Goal: Information Seeking & Learning: Find specific page/section

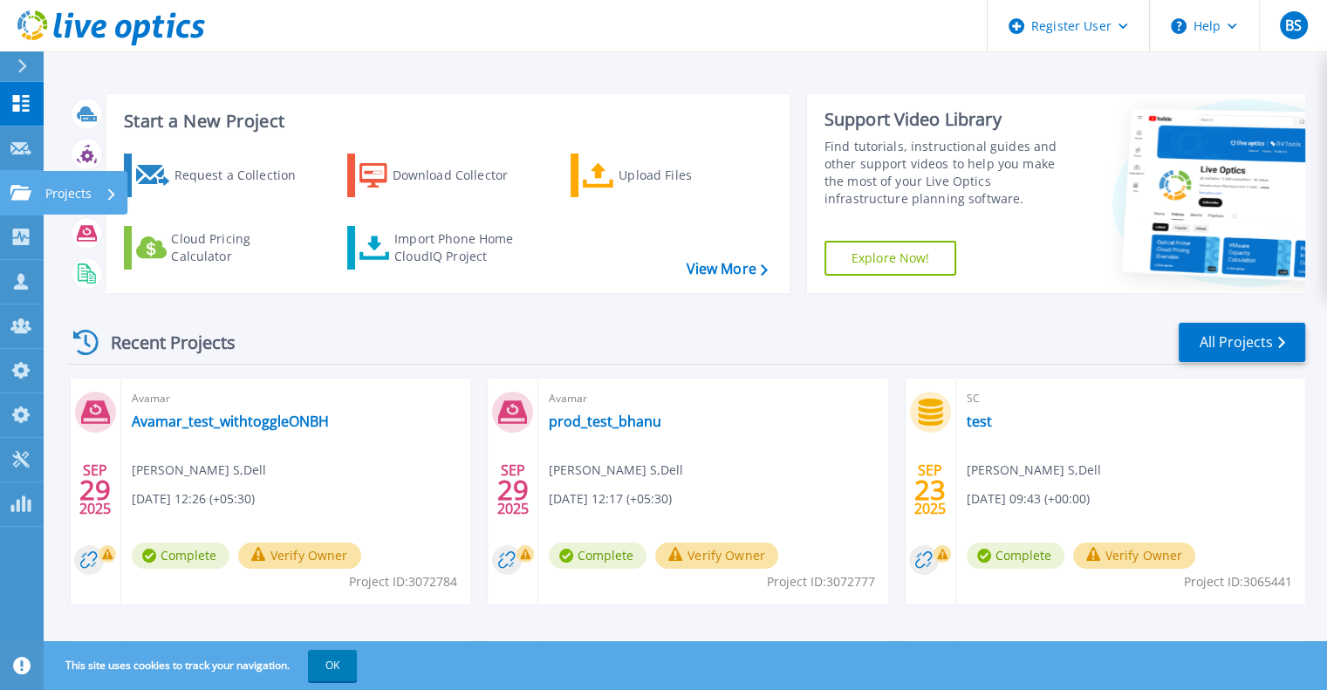
click at [19, 207] on link "Projects Projects" at bounding box center [22, 193] width 44 height 44
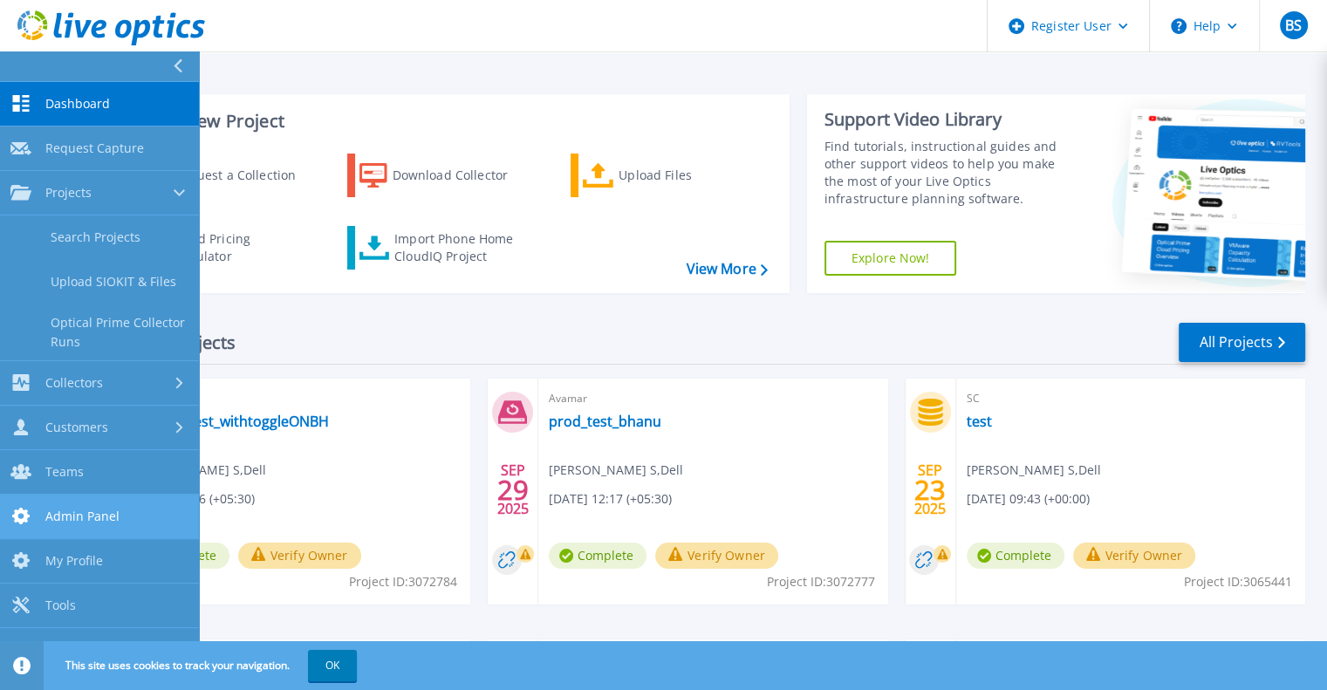
click at [91, 514] on span "Admin Panel" at bounding box center [82, 516] width 74 height 16
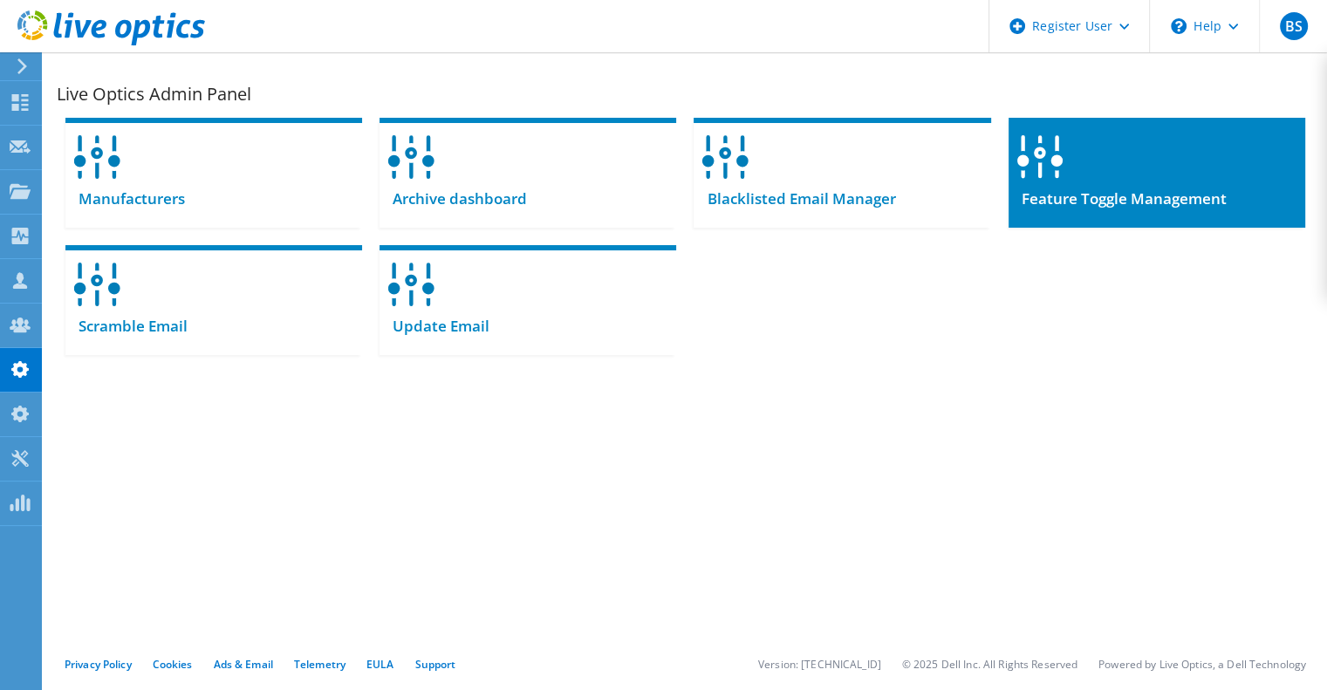
click at [1163, 185] on div "Feature Toggle Management" at bounding box center [1156, 206] width 297 height 43
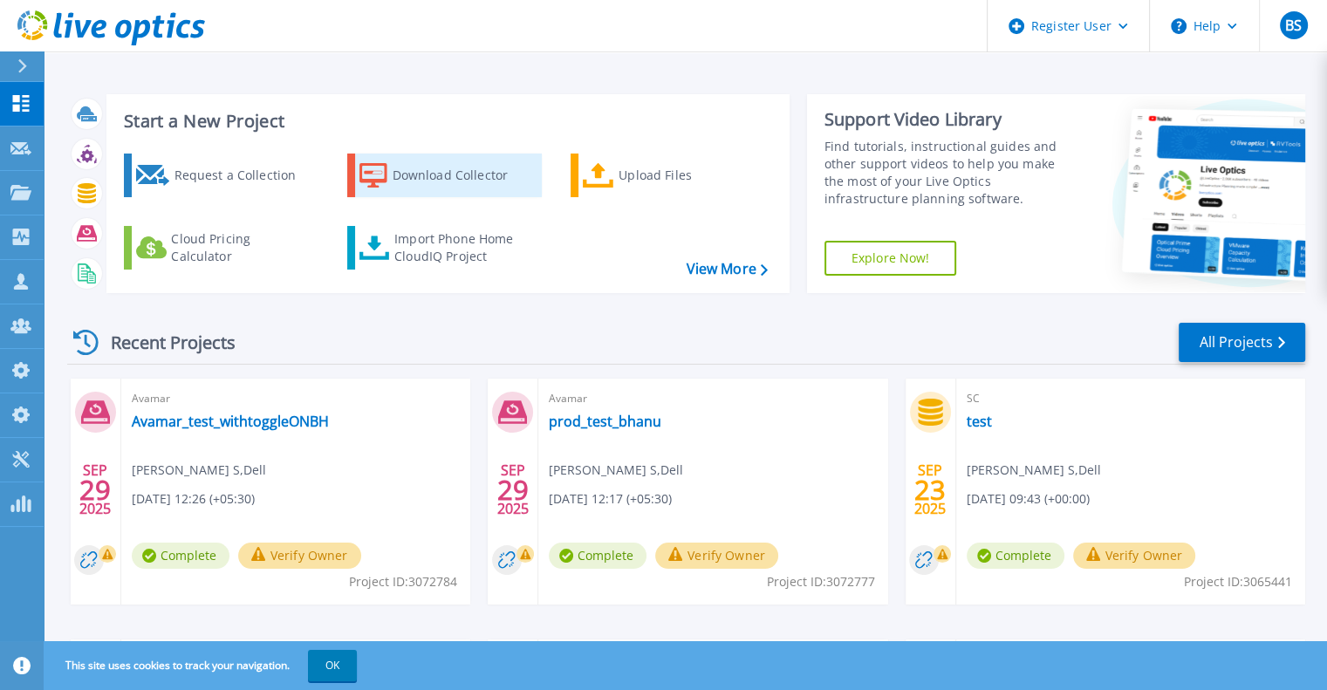
click at [493, 175] on div "Download Collector" at bounding box center [462, 175] width 140 height 35
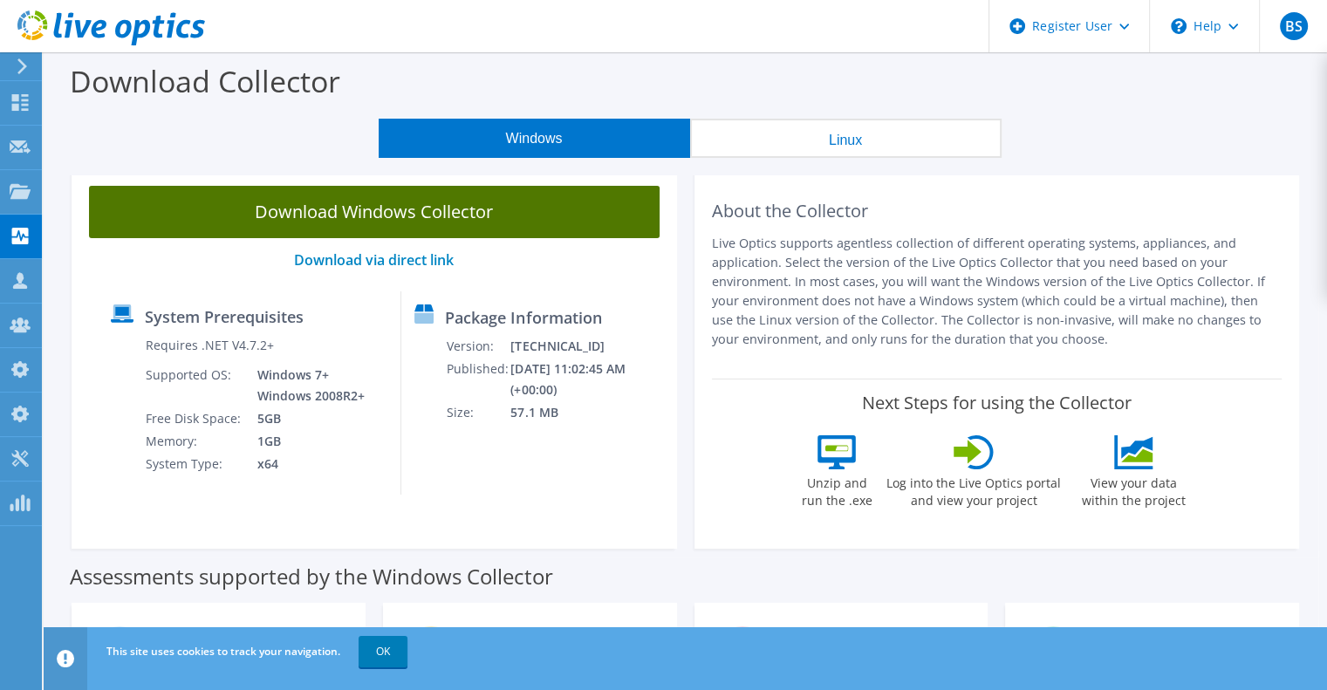
click at [483, 233] on link "Download Windows Collector" at bounding box center [374, 212] width 570 height 52
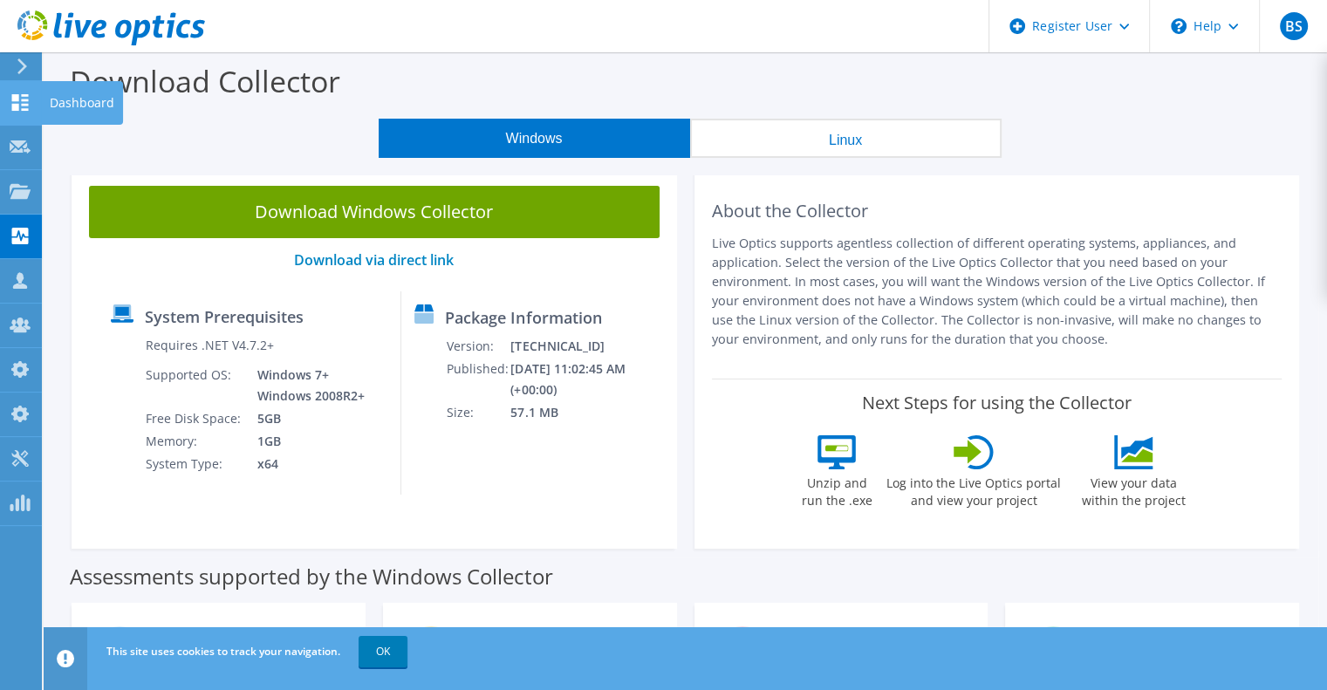
click at [20, 111] on div at bounding box center [20, 104] width 21 height 19
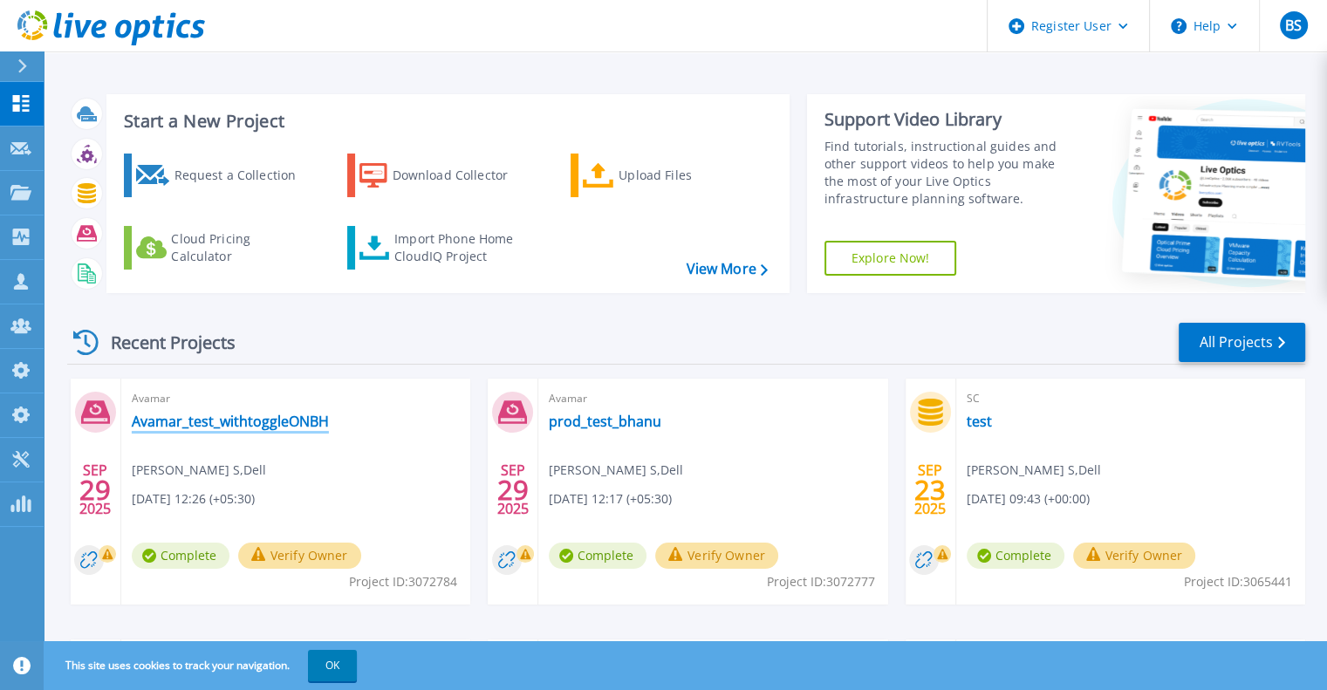
click at [201, 420] on link "Avamar_test_withtoggleONBH" at bounding box center [230, 421] width 197 height 17
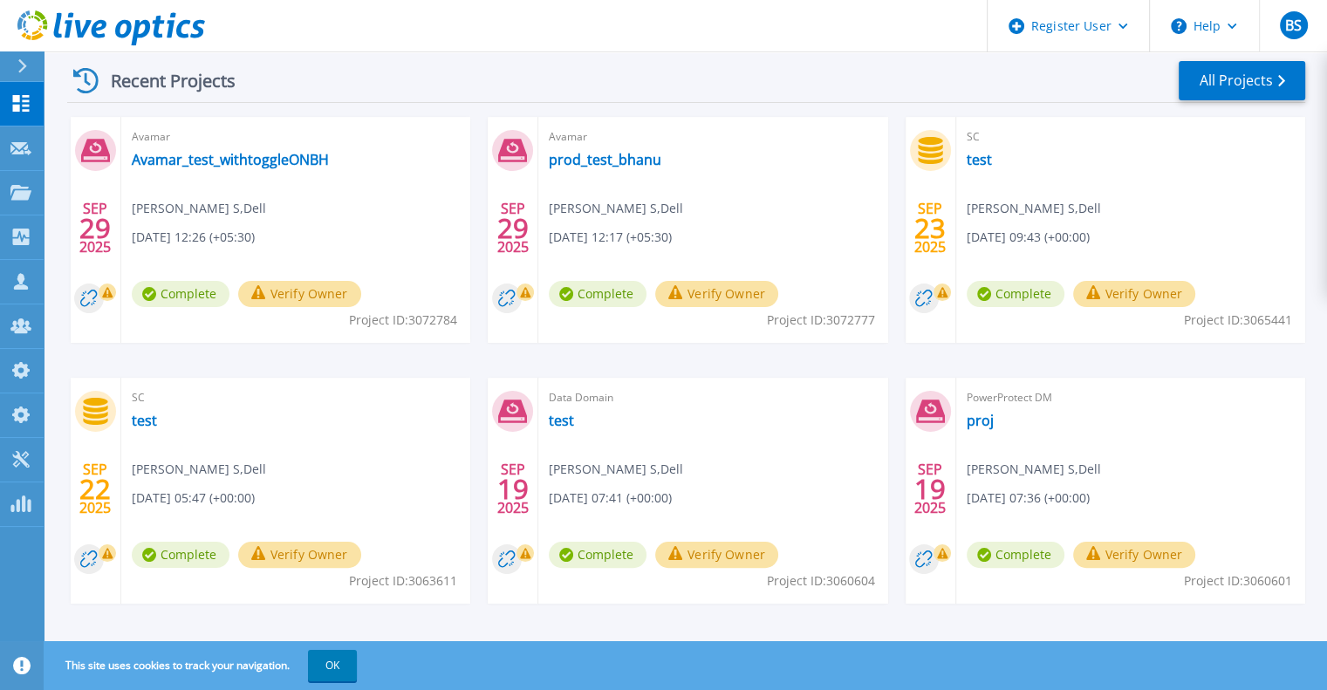
scroll to position [276, 0]
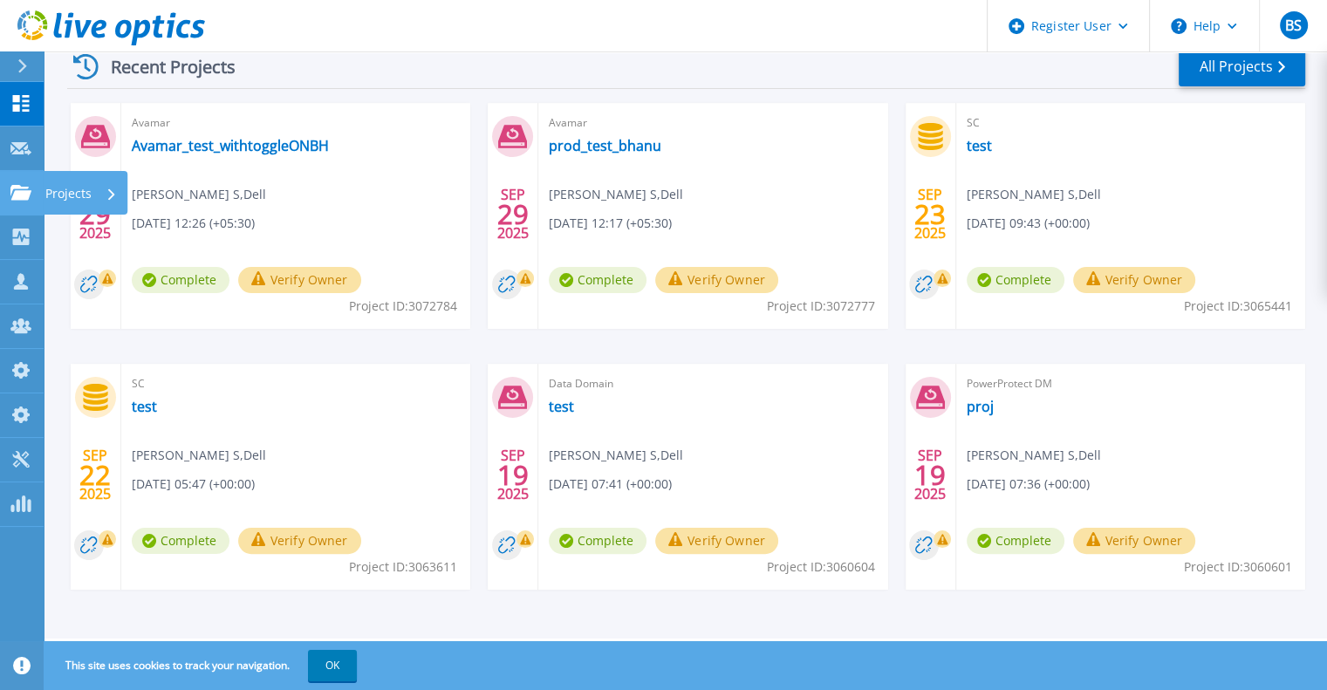
click at [21, 200] on link "Projects Projects" at bounding box center [22, 193] width 44 height 44
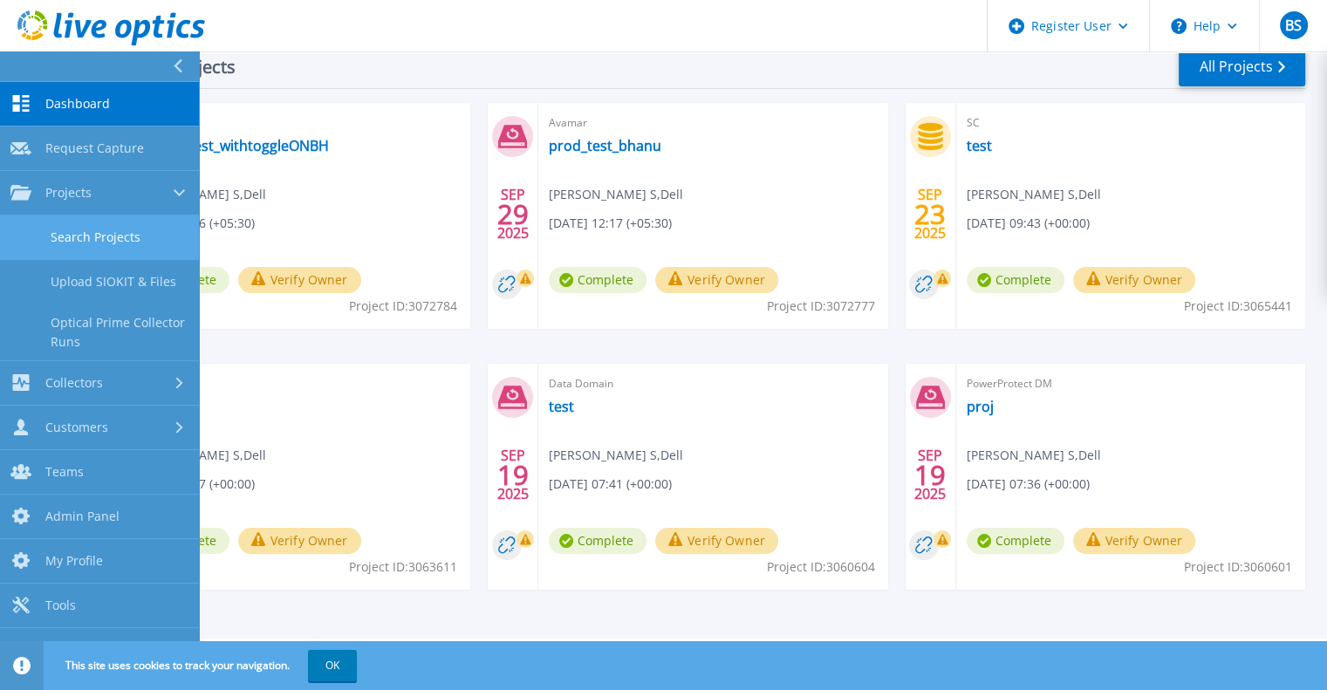
click at [32, 222] on link "Search Projects" at bounding box center [99, 237] width 199 height 44
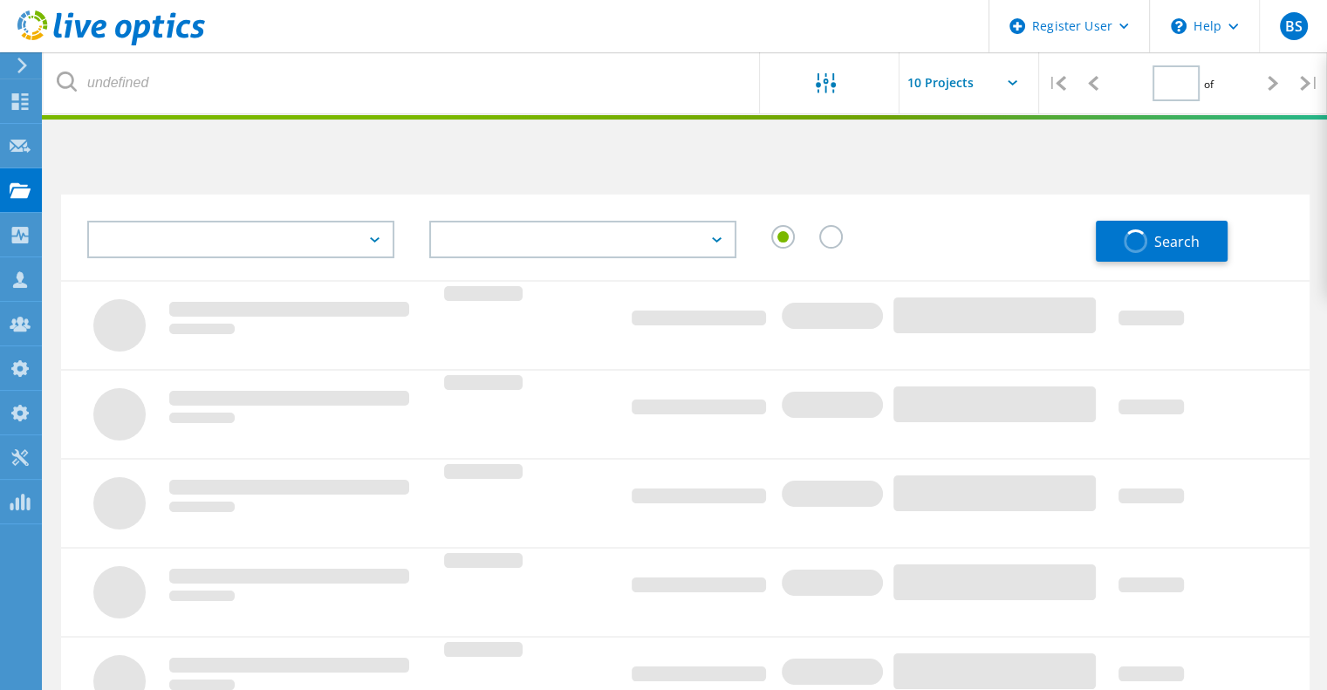
type input "1"
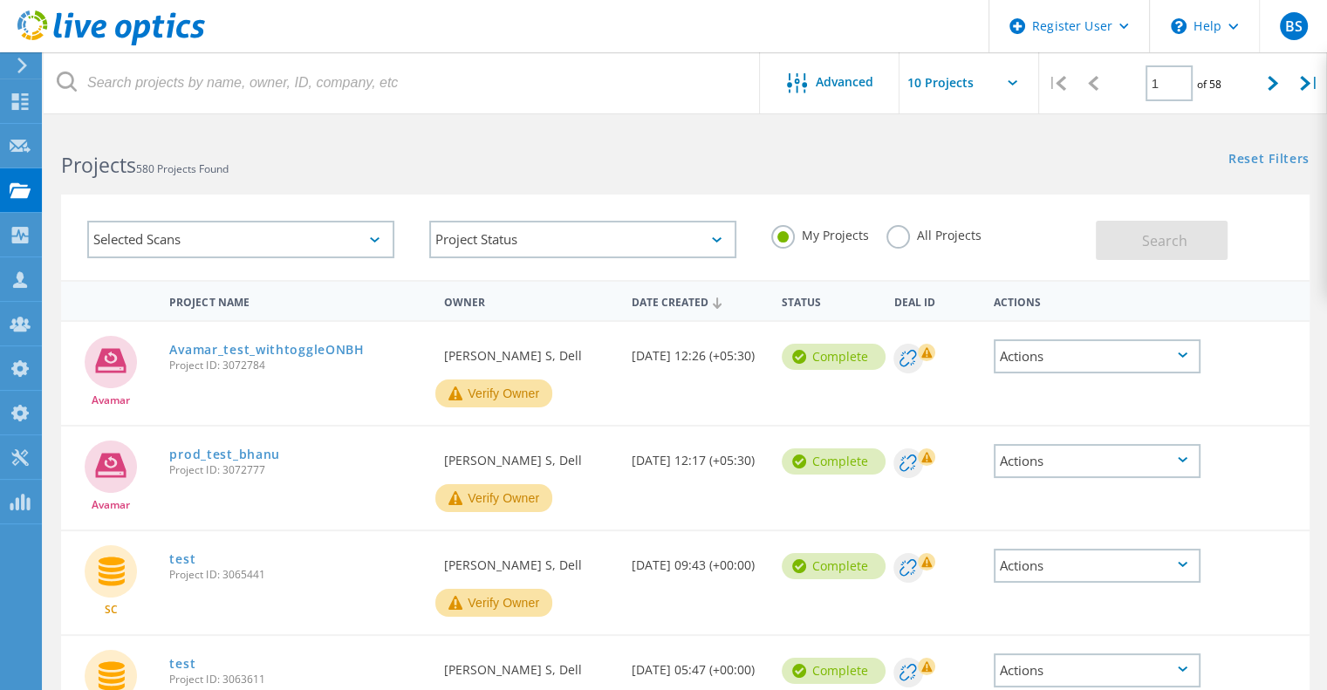
click at [365, 243] on div "Selected Scans" at bounding box center [240, 240] width 307 height 38
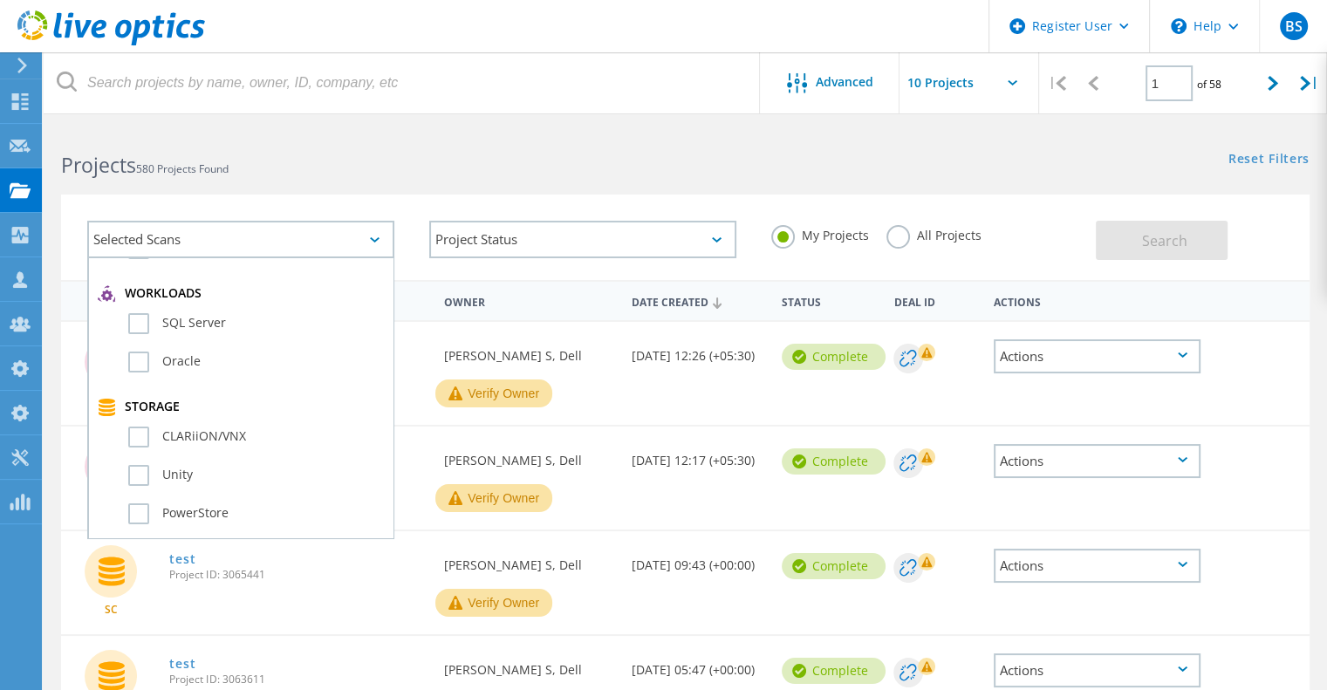
scroll to position [610, 0]
click at [204, 317] on label "Isilon/PowerScale" at bounding box center [256, 318] width 256 height 21
click at [0, 0] on input "Isilon/PowerScale" at bounding box center [0, 0] width 0 height 0
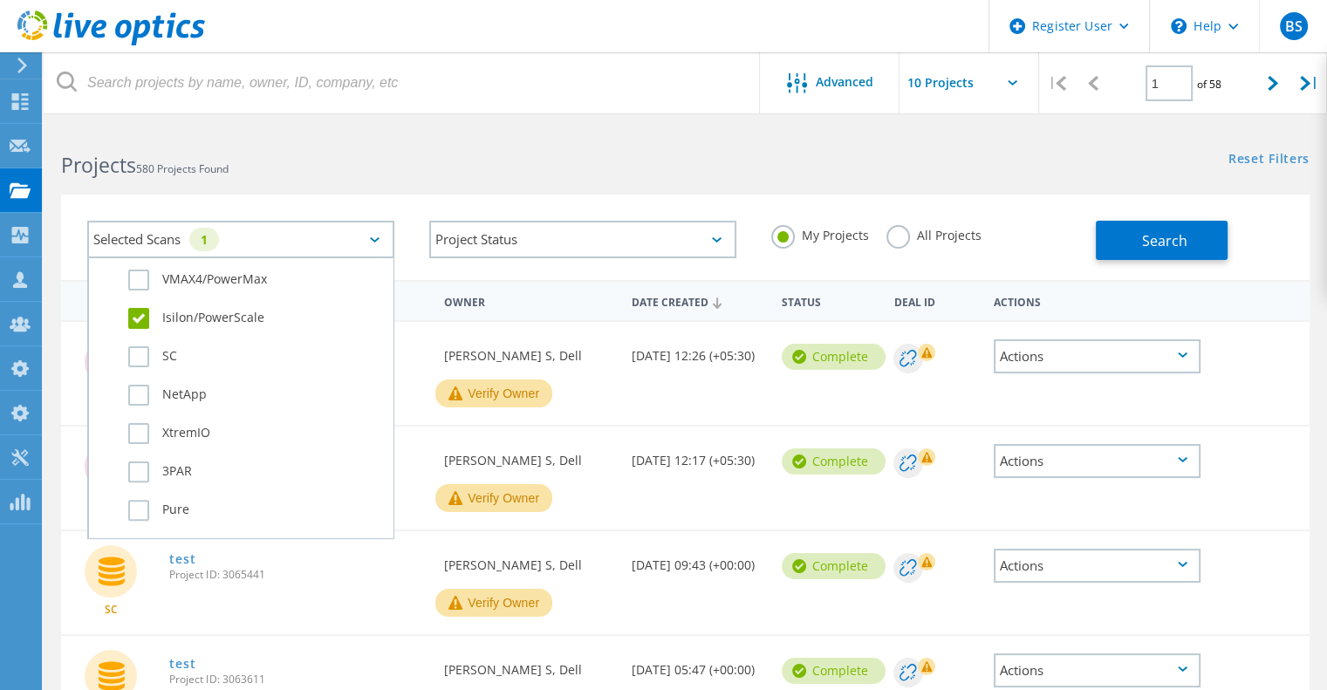
click at [945, 242] on label "All Projects" at bounding box center [933, 233] width 95 height 17
click at [0, 0] on input "All Projects" at bounding box center [0, 0] width 0 height 0
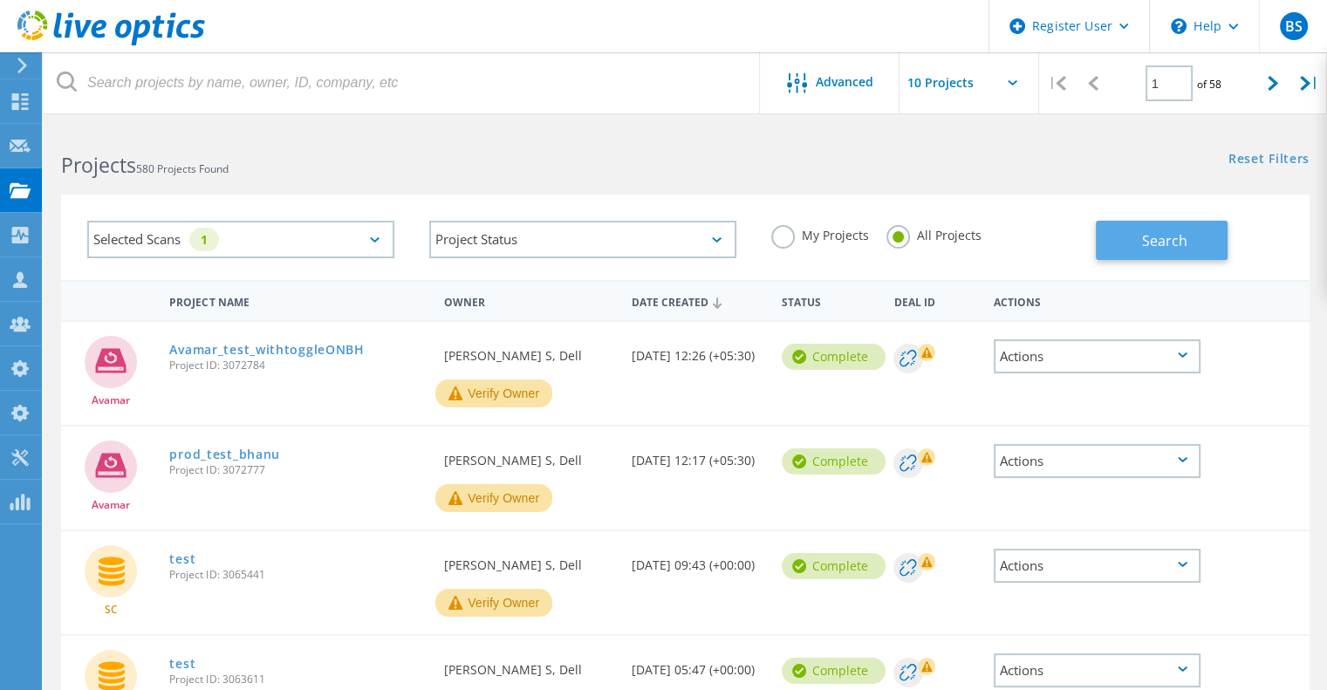
click at [1130, 226] on button "Search" at bounding box center [1161, 240] width 132 height 39
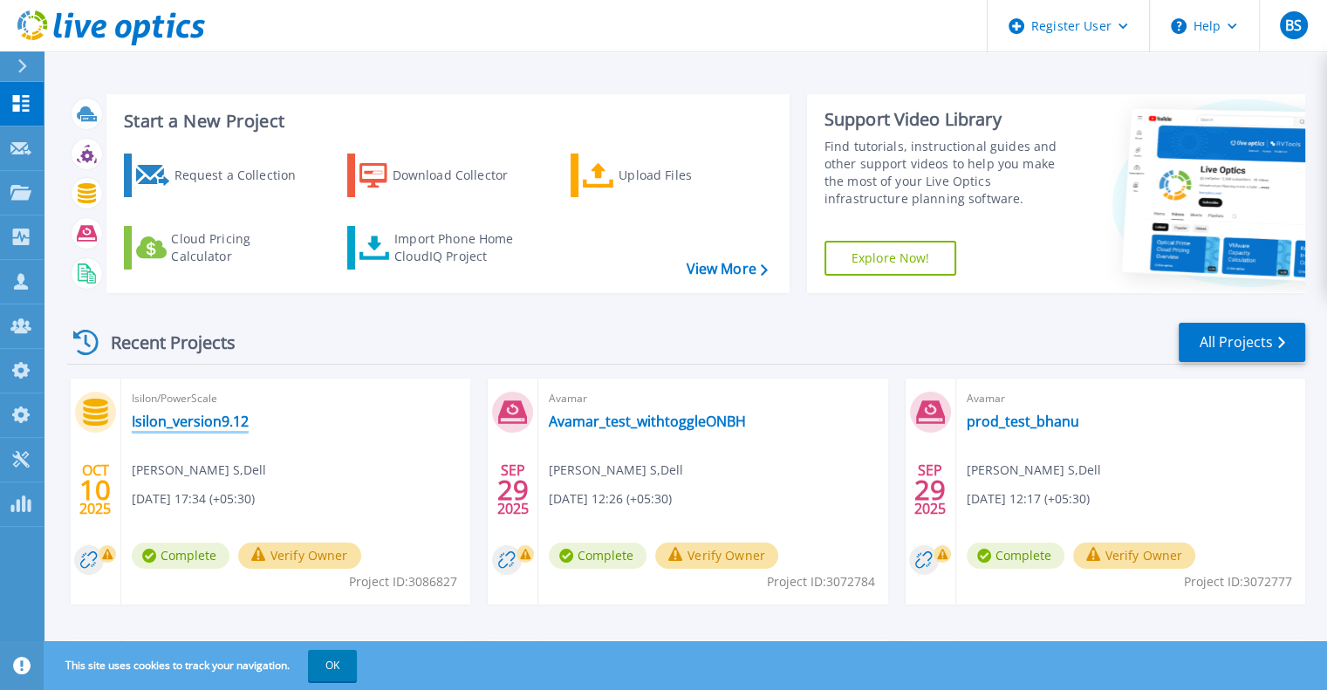
click at [164, 420] on link "Isilon_version9.12" at bounding box center [190, 421] width 117 height 17
